Goal: Find specific page/section: Find specific page/section

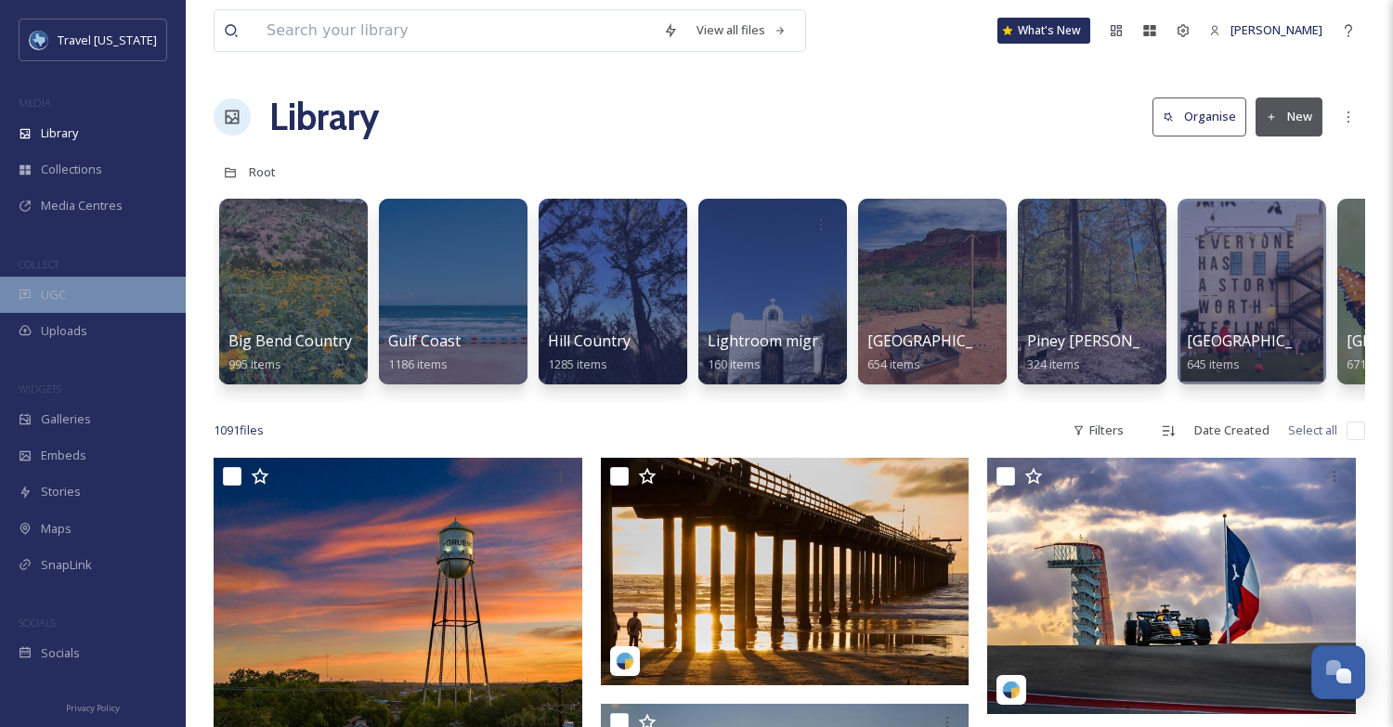
click at [80, 296] on div "UGC" at bounding box center [93, 295] width 186 height 36
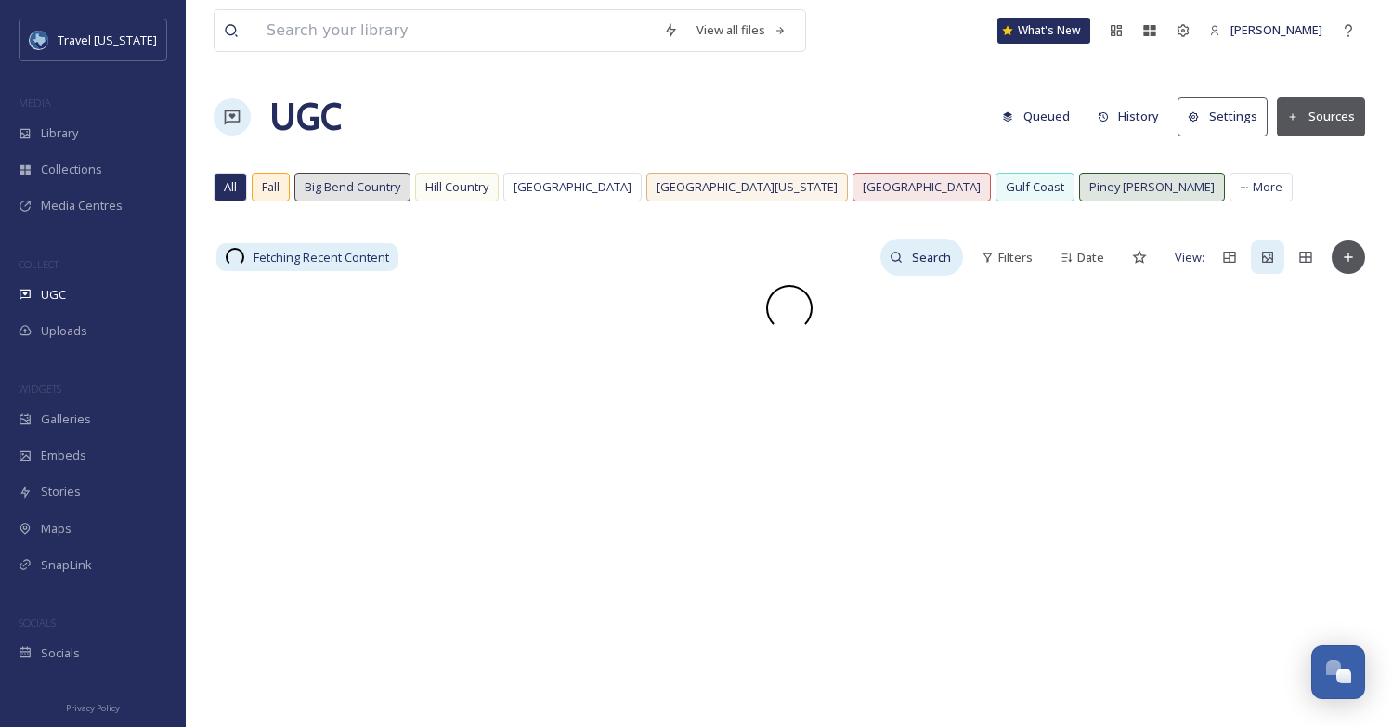
click at [905, 267] on input at bounding box center [933, 257] width 60 height 37
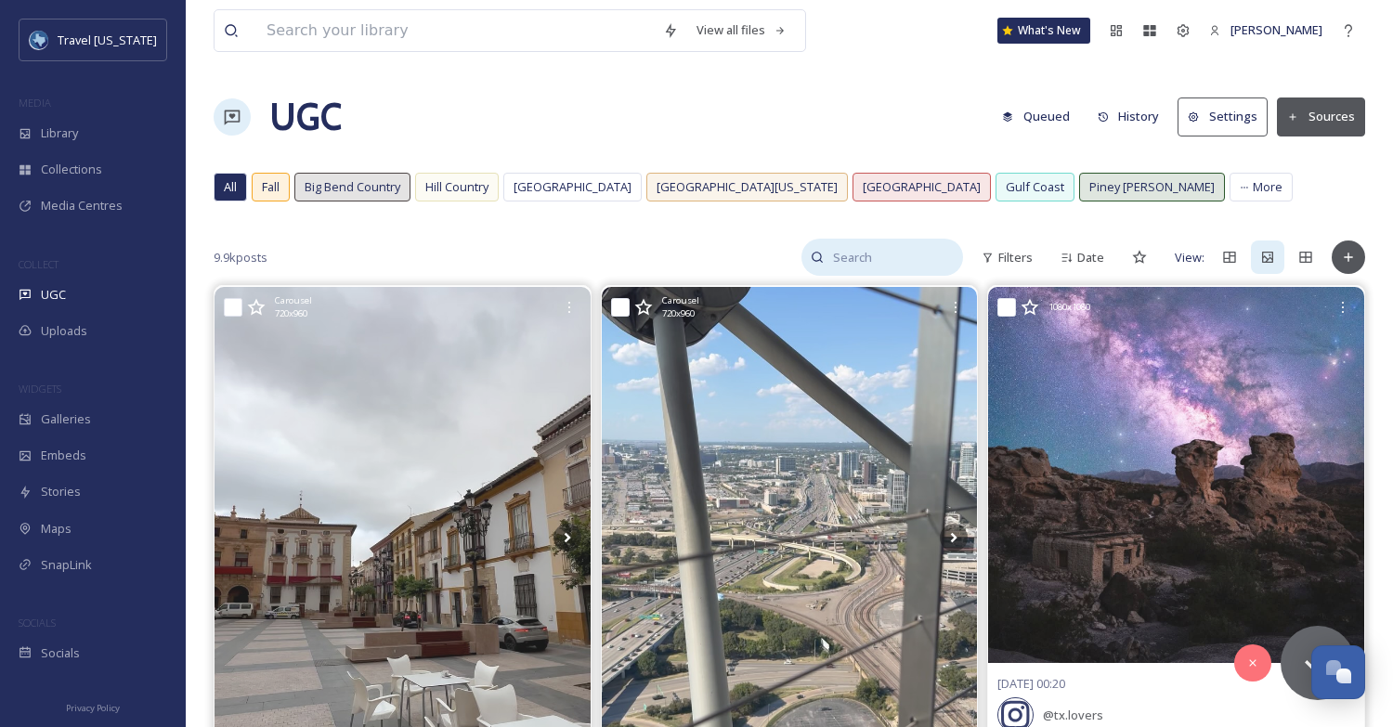
click at [905, 267] on input at bounding box center [893, 257] width 139 height 37
type input "circuit of the americas"
